Goal: Information Seeking & Learning: Find specific page/section

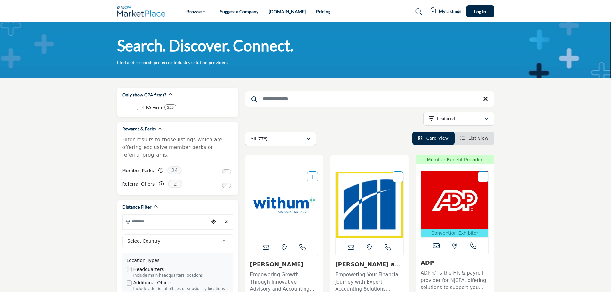
click at [262, 97] on input "Search Keyword" at bounding box center [369, 98] width 249 height 15
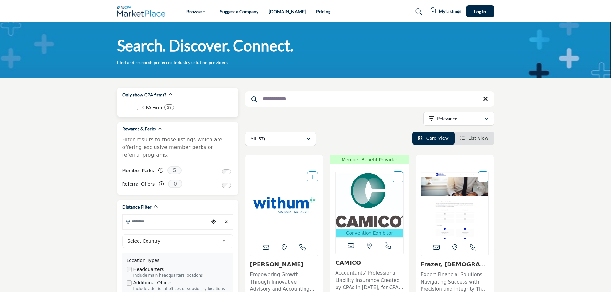
type input "**********"
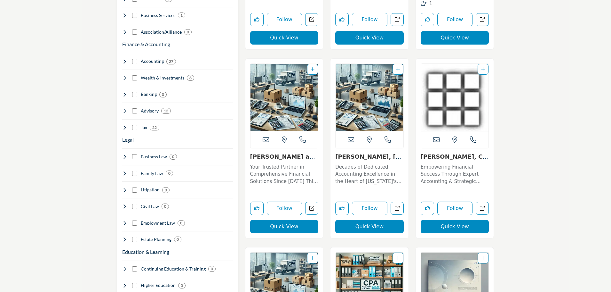
scroll to position [508, 0]
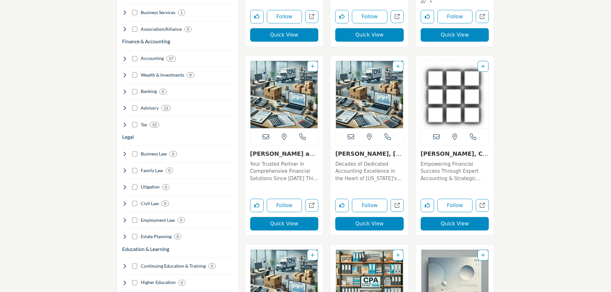
click at [361, 154] on link "Ross, Rosenthal & Co..." at bounding box center [368, 160] width 66 height 21
